Goal: Information Seeking & Learning: Check status

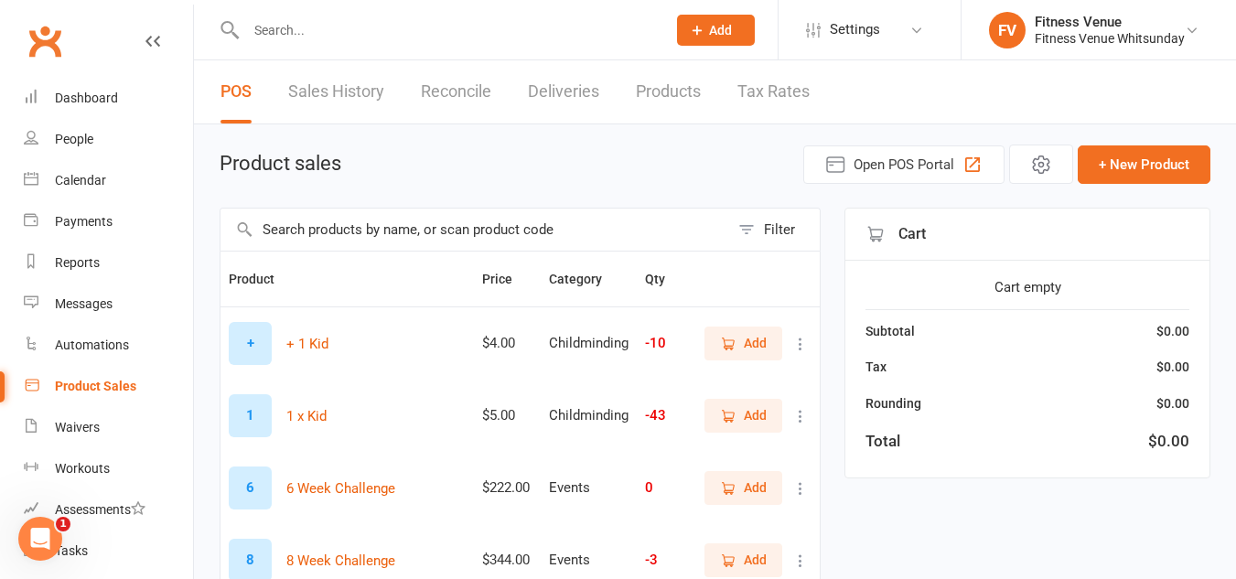
click at [143, 382] on link "Product Sales" at bounding box center [108, 386] width 169 height 41
click at [24, 366] on link "Product Sales" at bounding box center [108, 386] width 169 height 41
click at [77, 141] on div "People" at bounding box center [74, 139] width 38 height 15
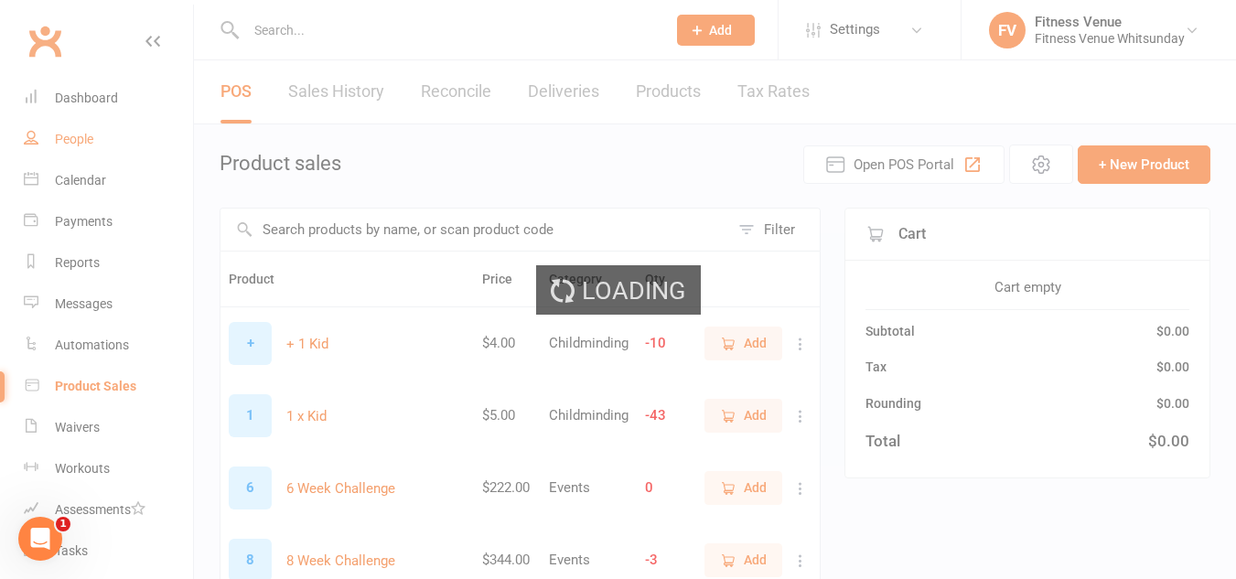
select select "100"
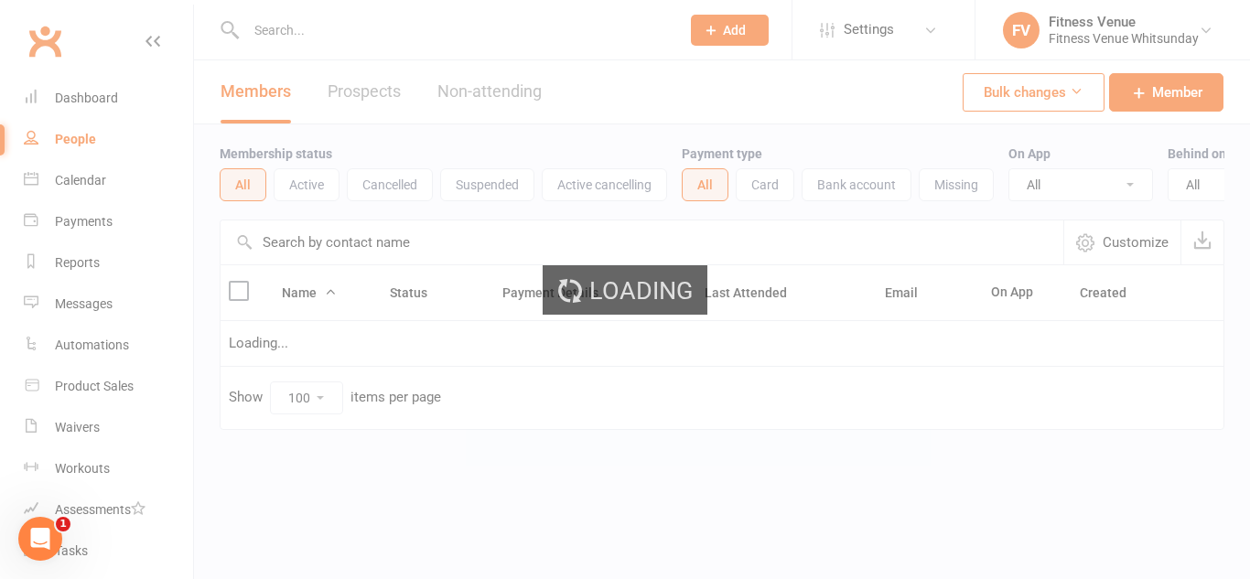
click at [325, 26] on div "Loading" at bounding box center [625, 289] width 1250 height 579
click at [372, 28] on input "text" at bounding box center [454, 30] width 426 height 26
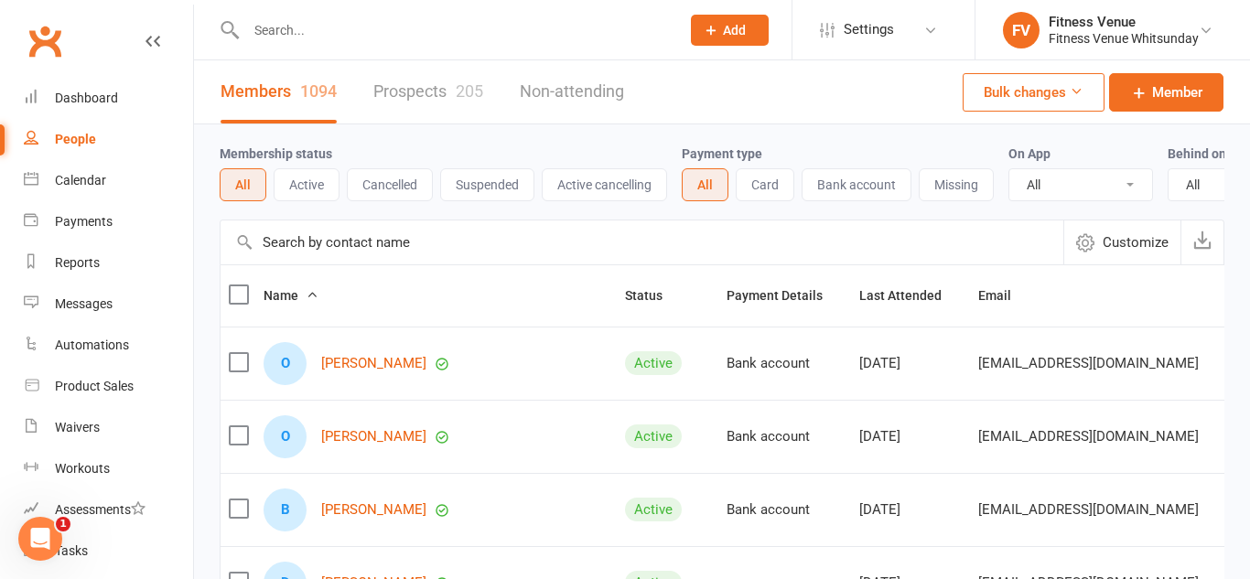
click at [334, 20] on input "text" at bounding box center [454, 30] width 426 height 26
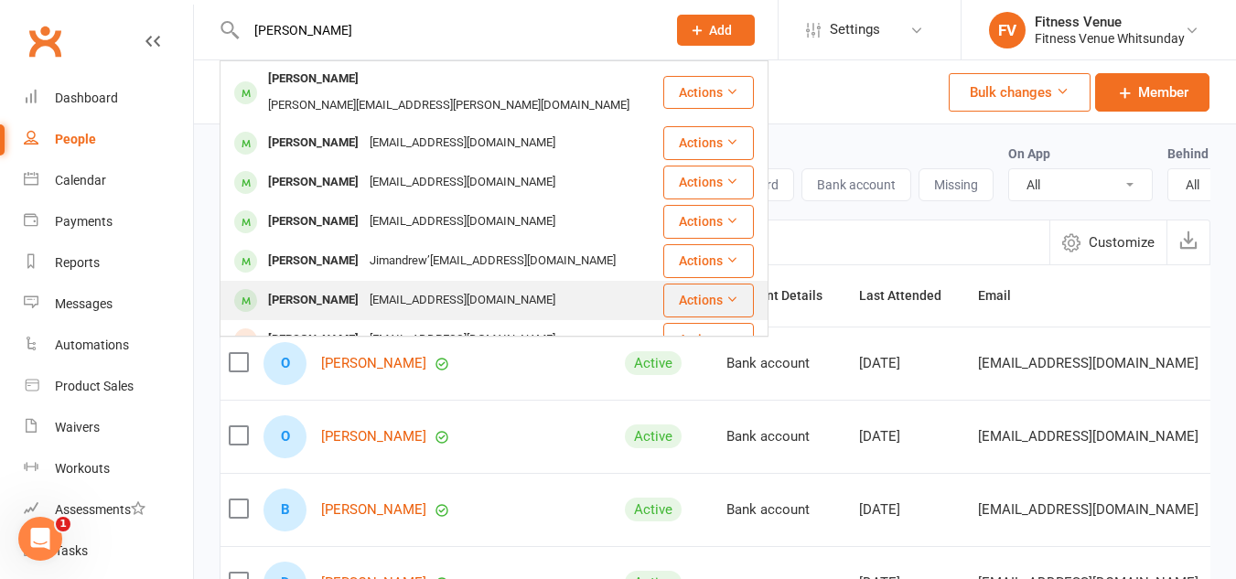
type input "james"
click at [309, 287] on div "James Miller" at bounding box center [314, 300] width 102 height 27
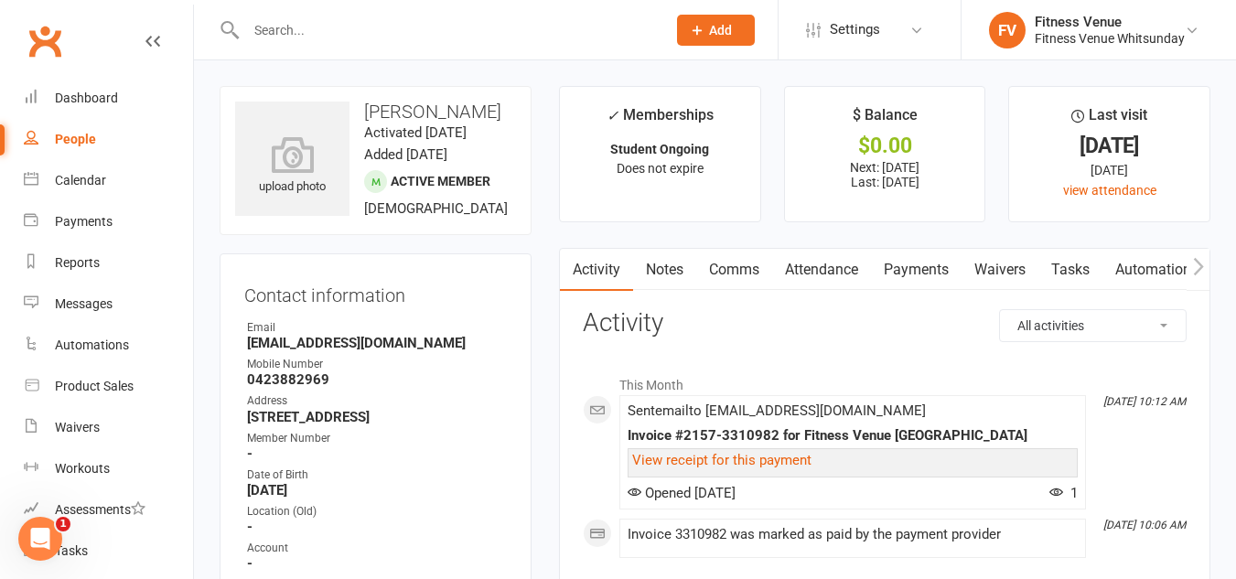
click at [1203, 263] on icon "button" at bounding box center [1198, 266] width 11 height 19
click at [1166, 274] on link "Access Control" at bounding box center [1184, 270] width 122 height 42
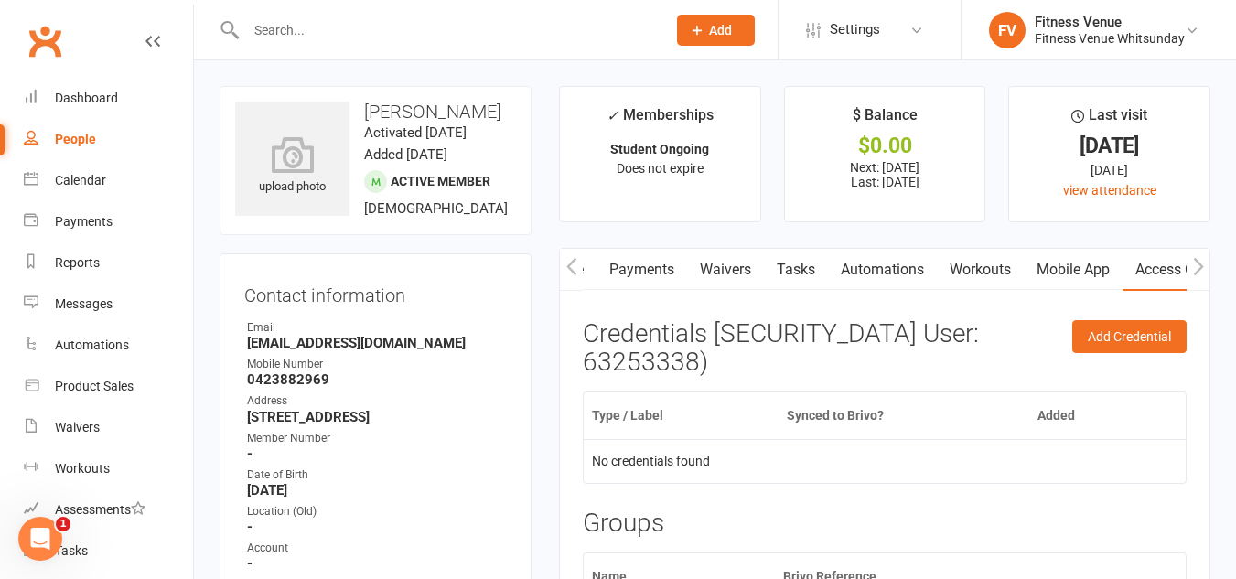
click at [284, 27] on input "text" at bounding box center [447, 30] width 413 height 26
type input "b"
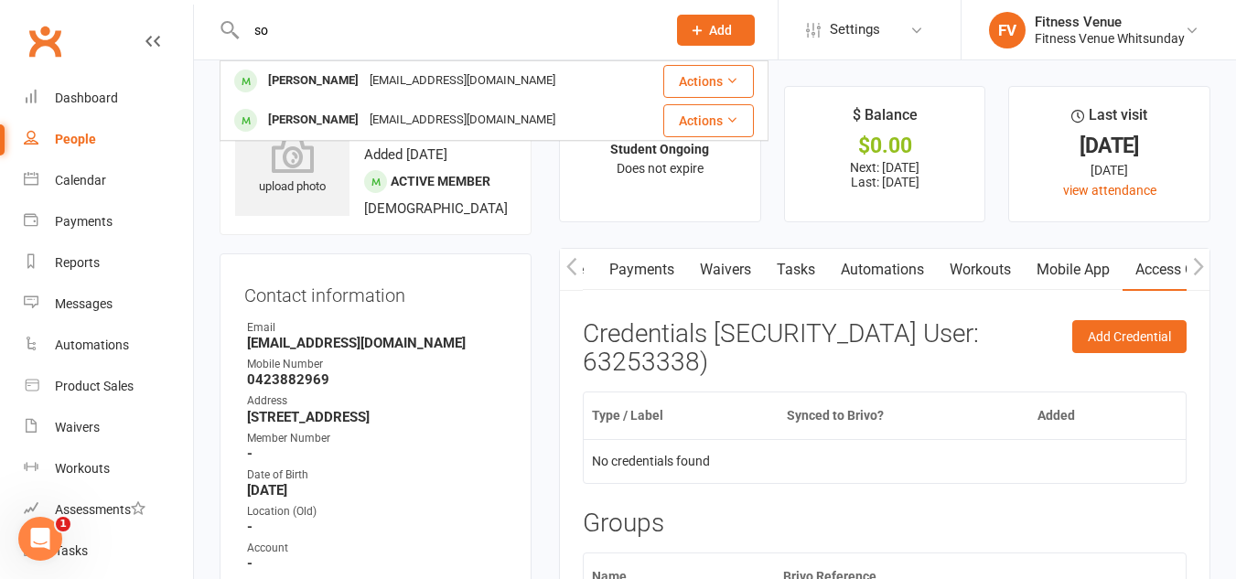
type input "s"
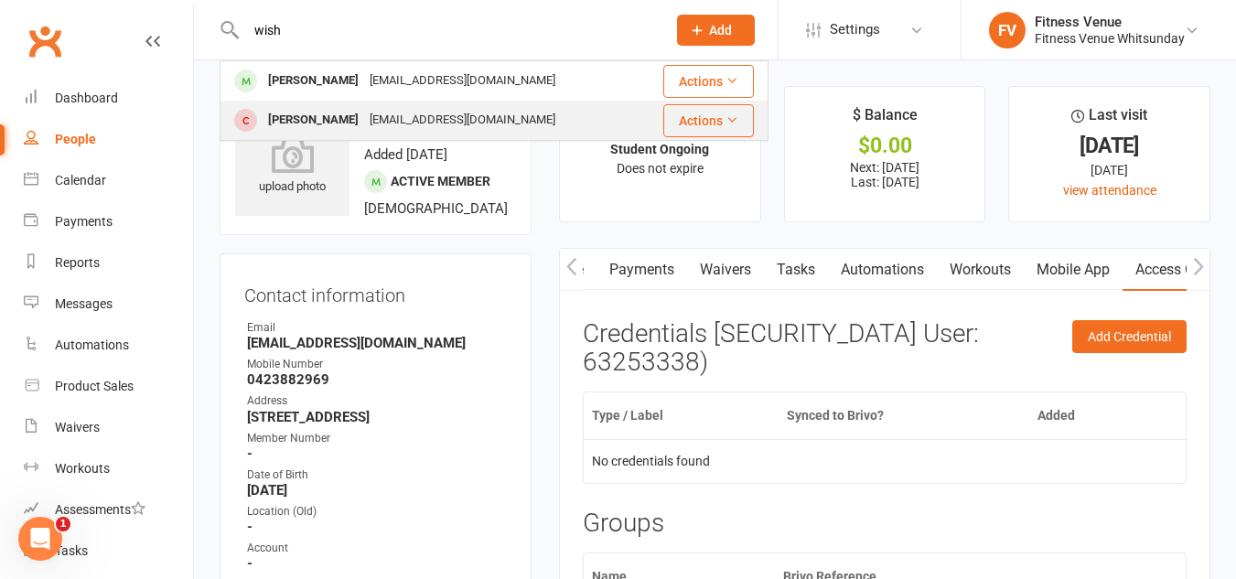
type input "wish"
click at [280, 125] on div "[PERSON_NAME]" at bounding box center [314, 120] width 102 height 27
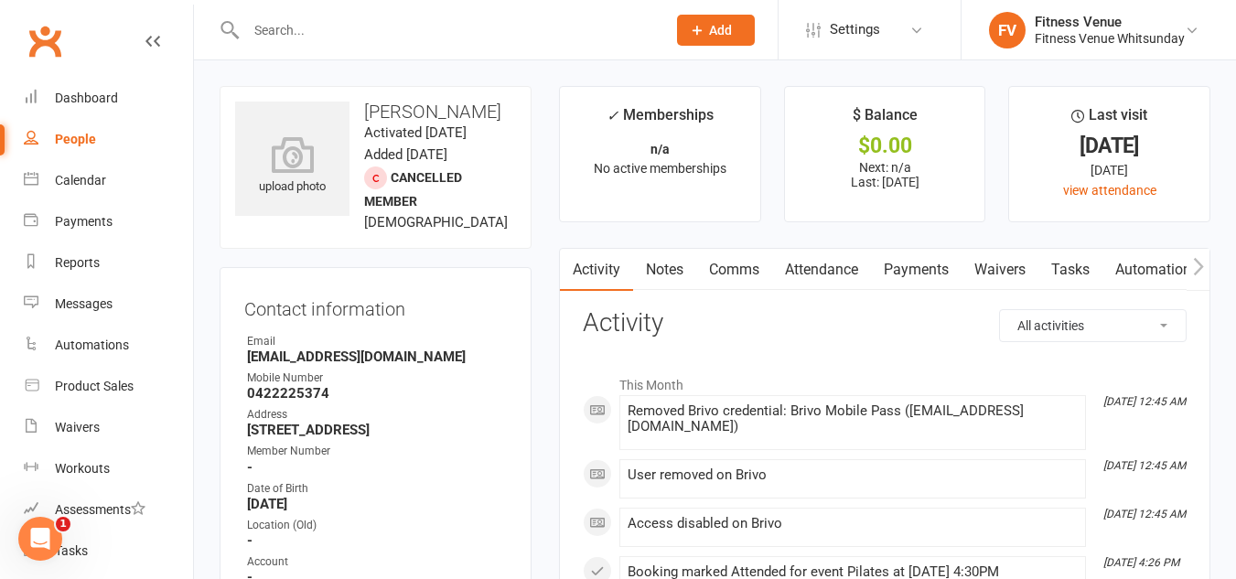
scroll to position [91, 0]
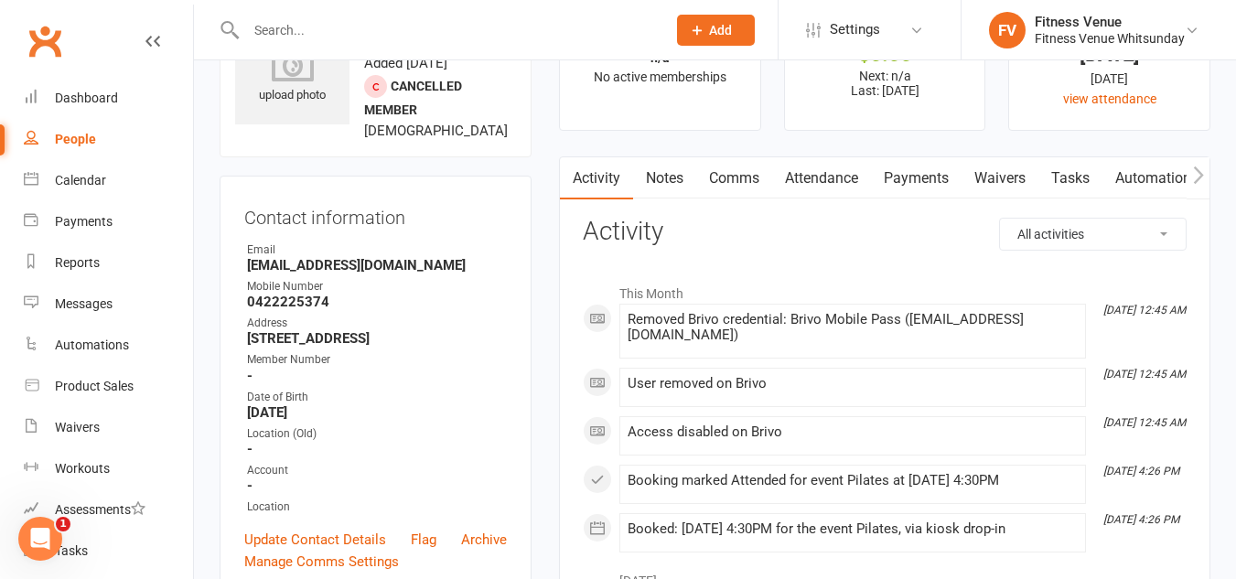
click at [991, 192] on link "Waivers" at bounding box center [1000, 178] width 77 height 42
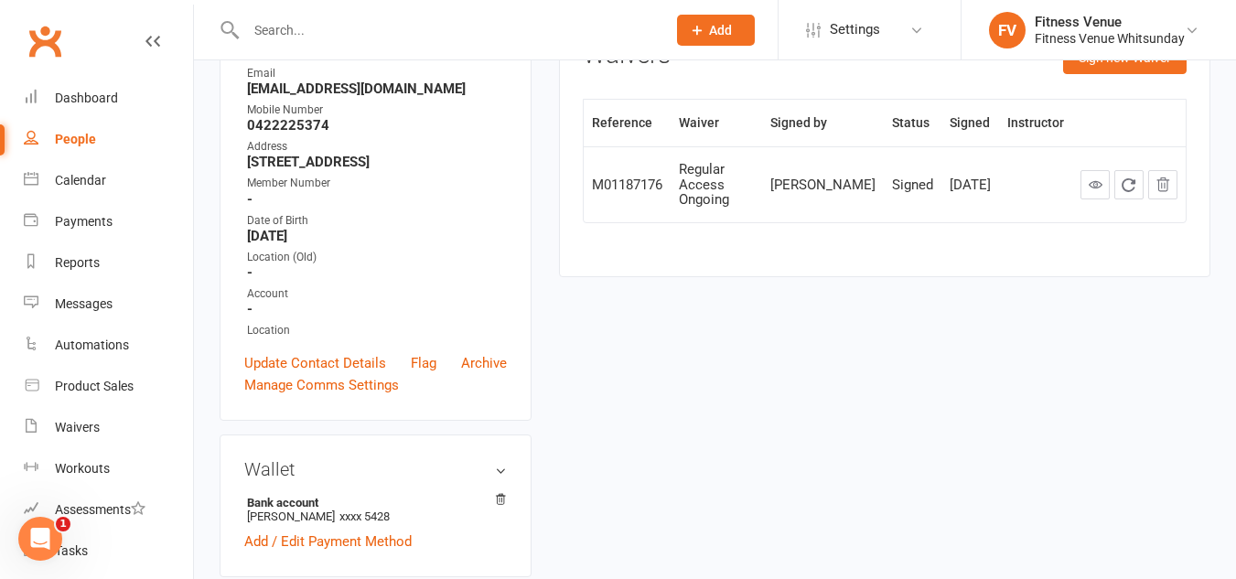
scroll to position [91, 0]
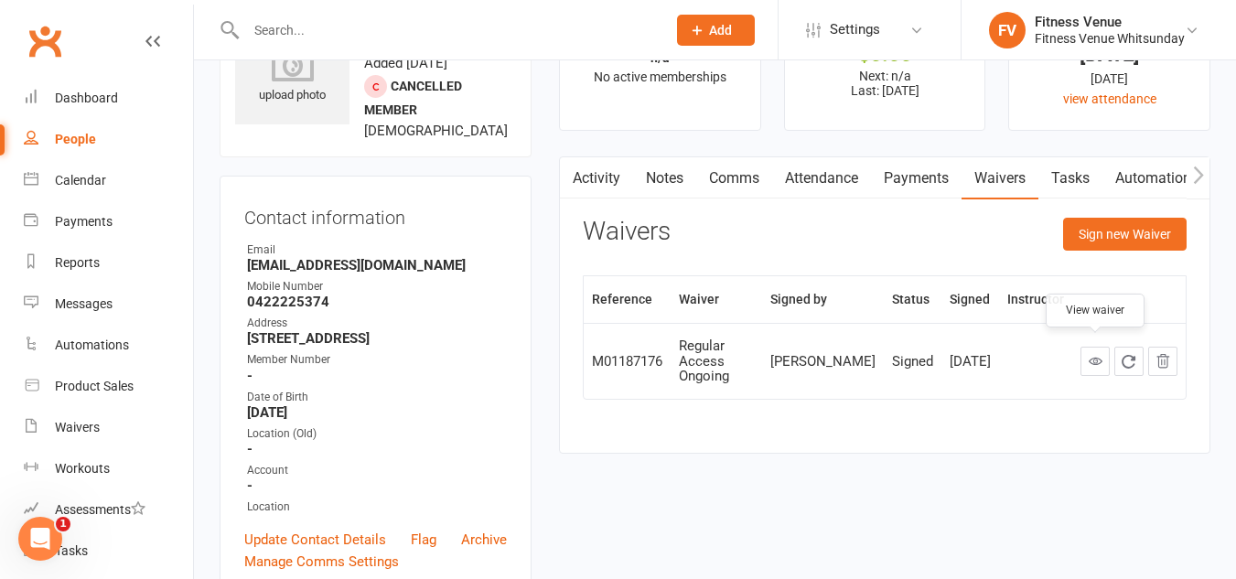
click at [1094, 358] on icon at bounding box center [1096, 361] width 14 height 14
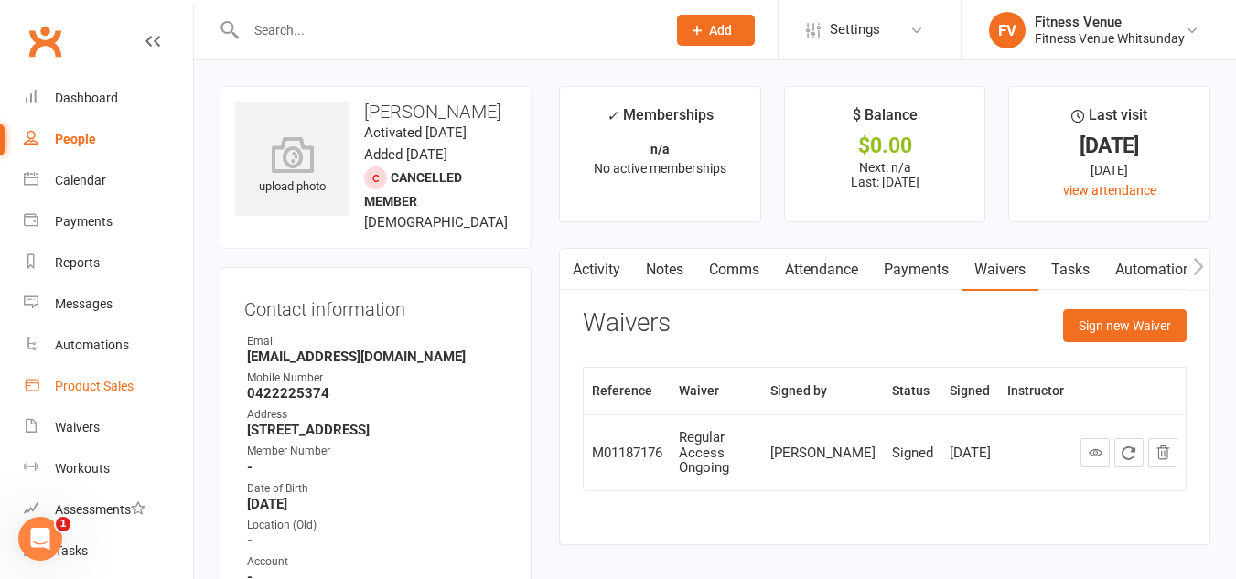
click at [127, 382] on div "Product Sales" at bounding box center [94, 386] width 79 height 15
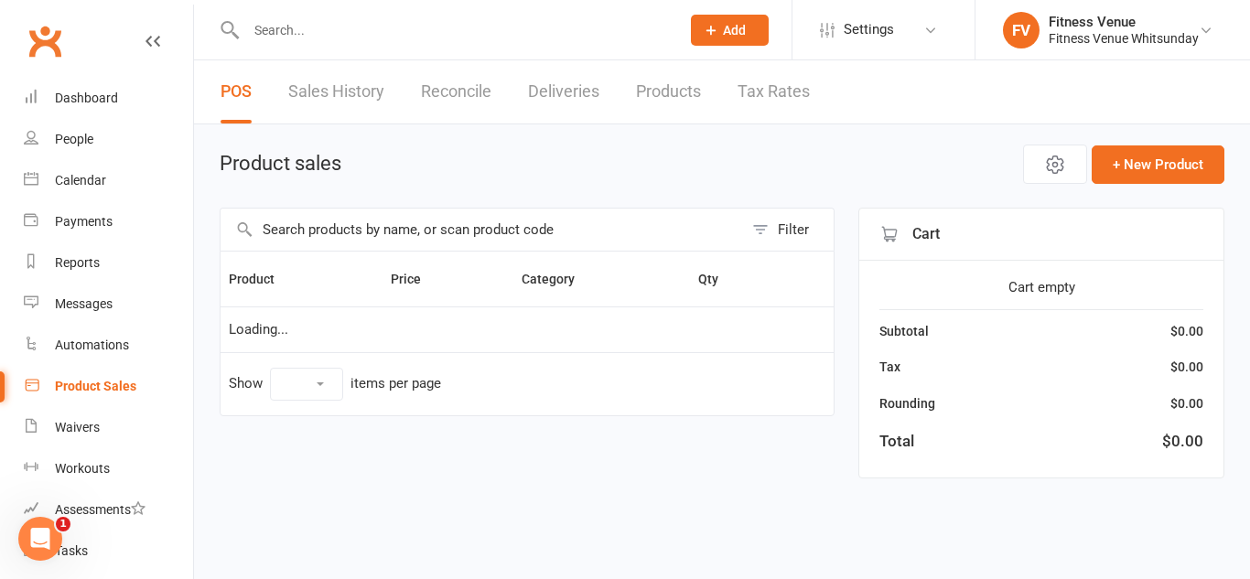
select select "10"
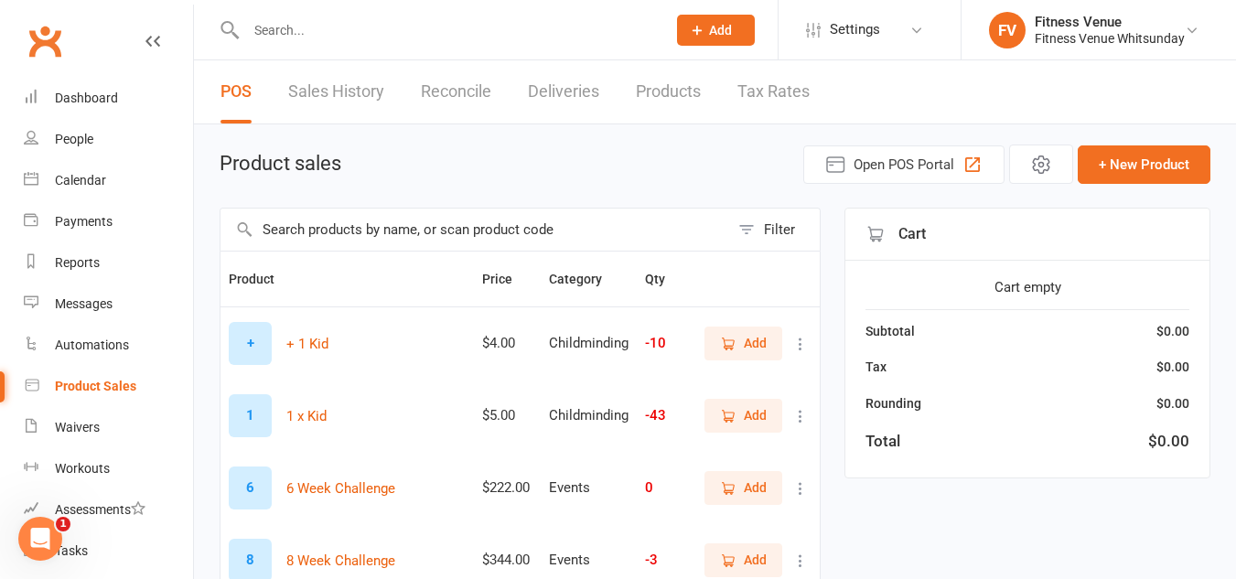
click at [326, 241] on input "text" at bounding box center [474, 230] width 509 height 42
click at [317, 27] on input "text" at bounding box center [447, 30] width 413 height 26
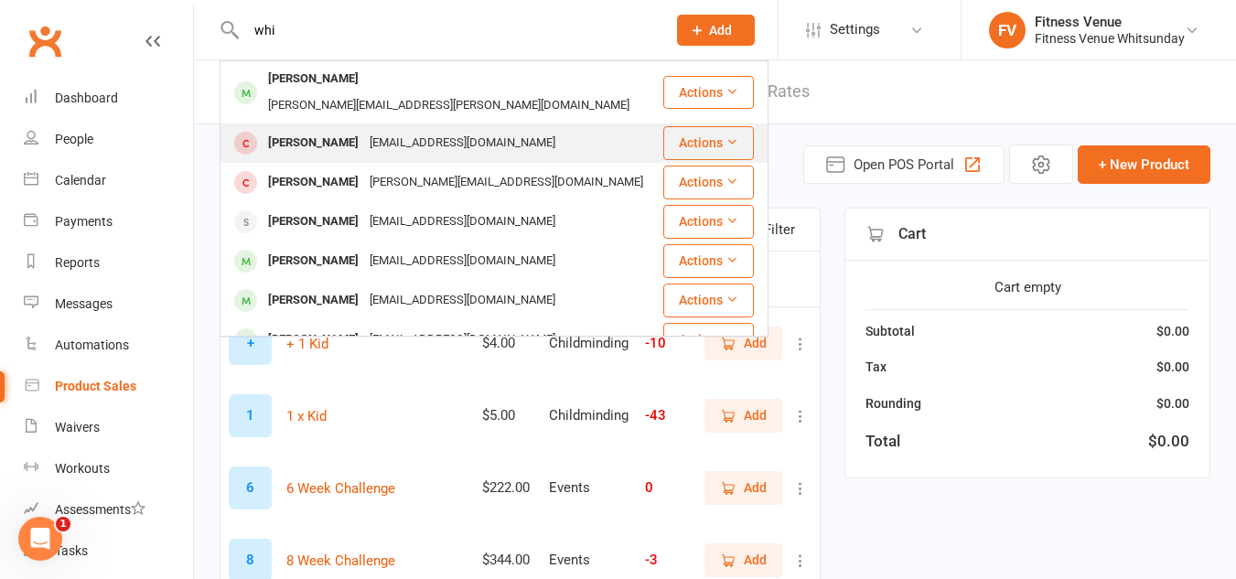
type input "whi"
click at [337, 124] on div "Sophie Whish Swhish88@gmail.com" at bounding box center [441, 143] width 440 height 38
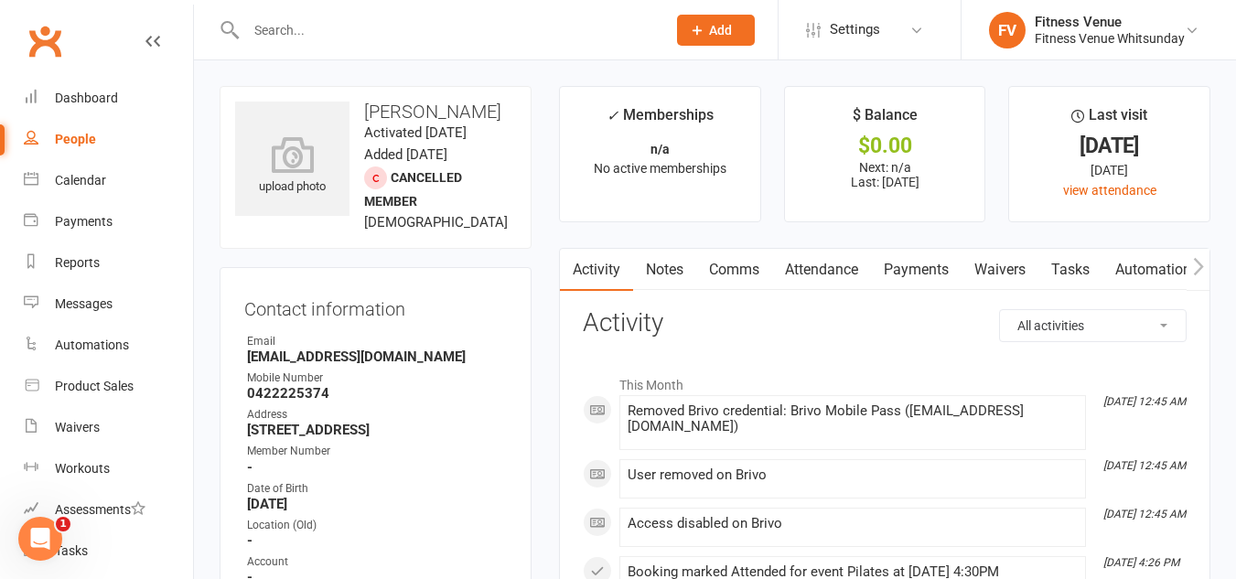
click at [681, 270] on link "Notes" at bounding box center [664, 270] width 63 height 42
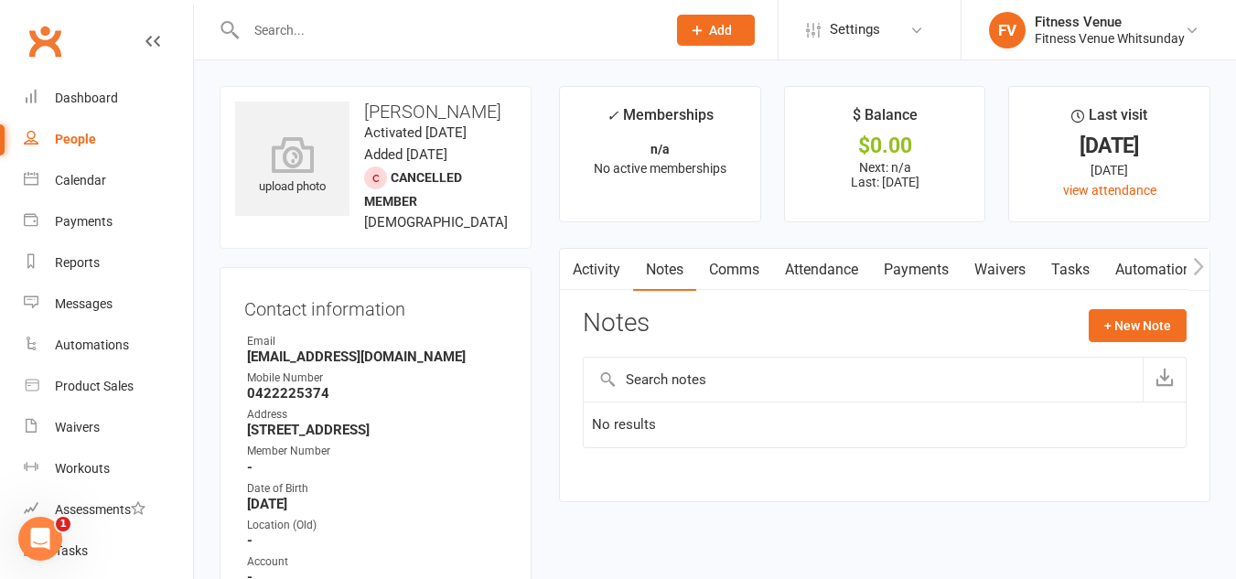
click at [616, 273] on link "Activity" at bounding box center [596, 270] width 73 height 42
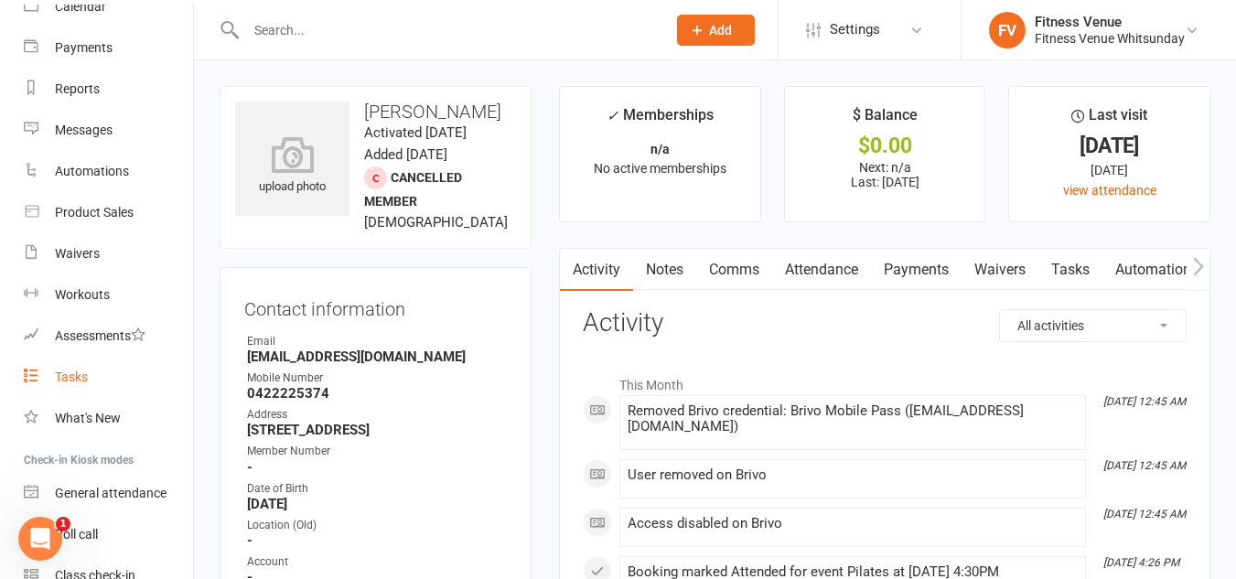
scroll to position [77, 0]
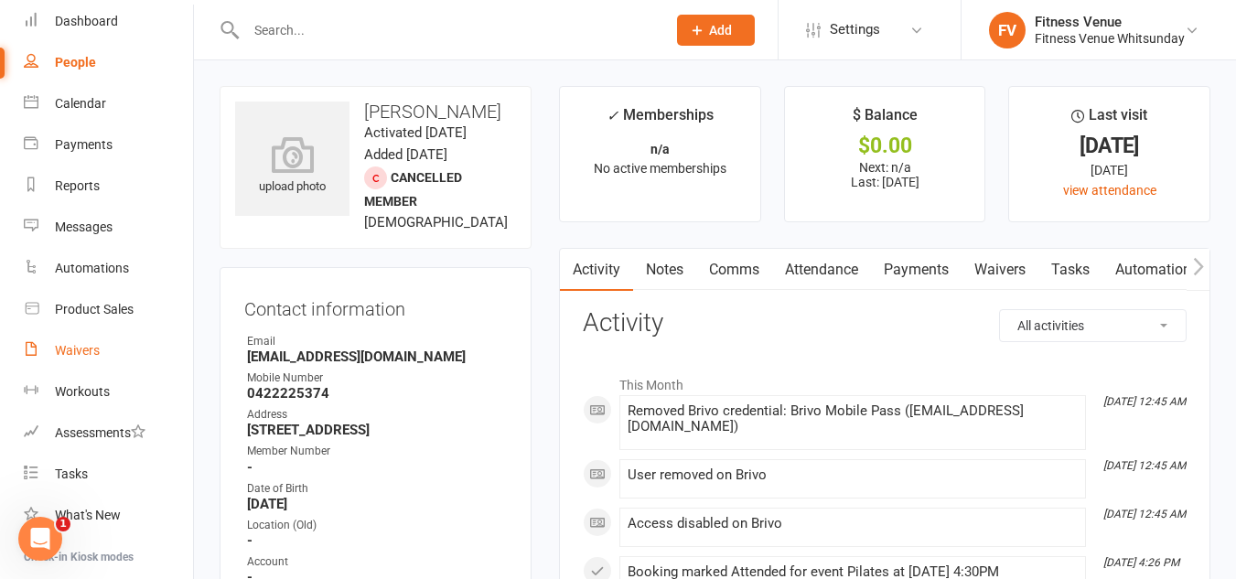
click at [101, 344] on link "Waivers" at bounding box center [108, 350] width 169 height 41
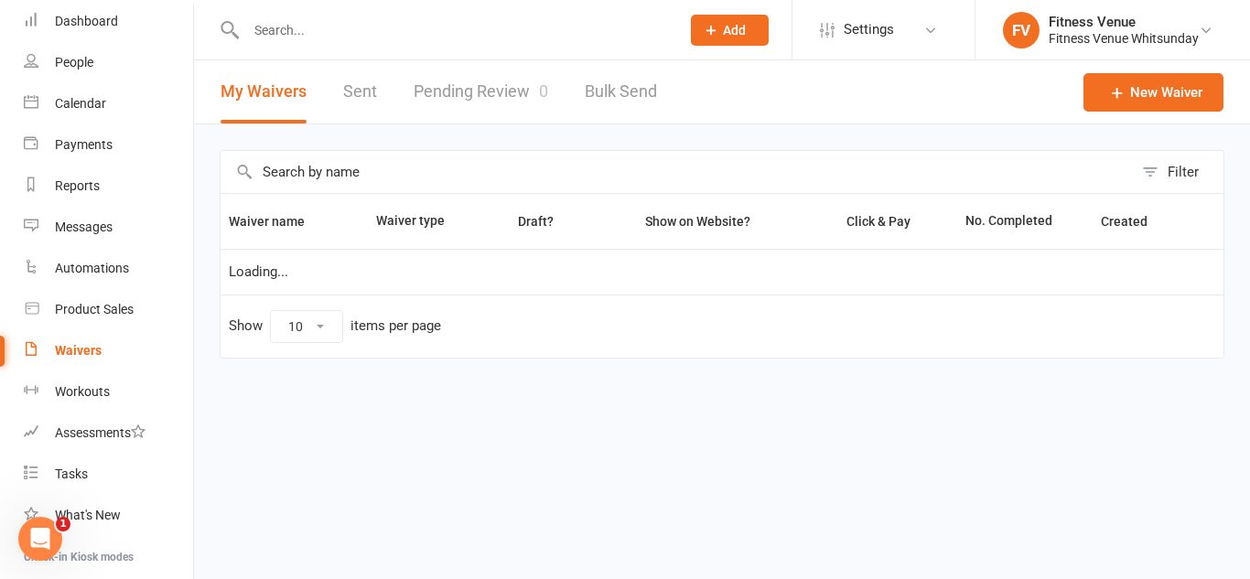
select select "25"
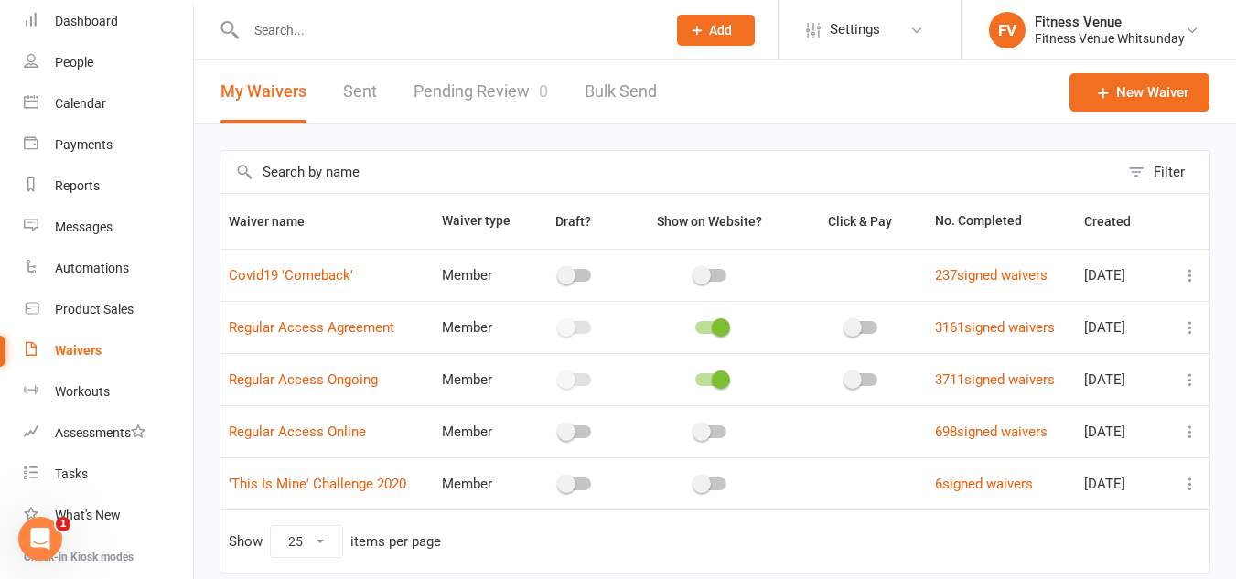
click at [475, 102] on link "Pending Review 0" at bounding box center [481, 91] width 134 height 63
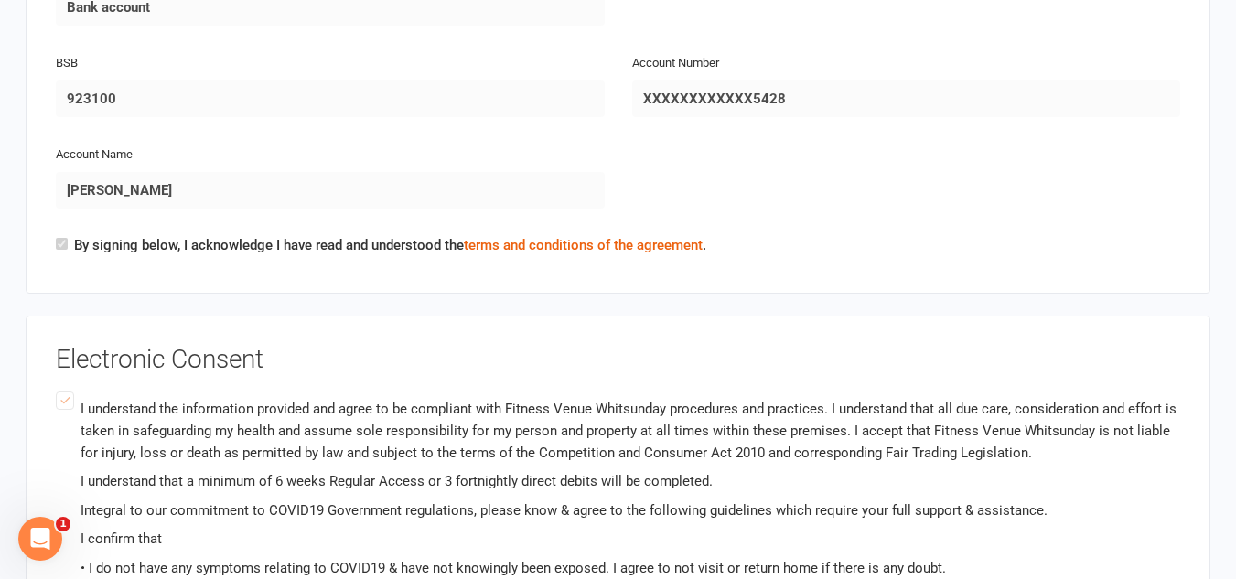
scroll to position [2745, 0]
